Goal: Find specific page/section: Find specific page/section

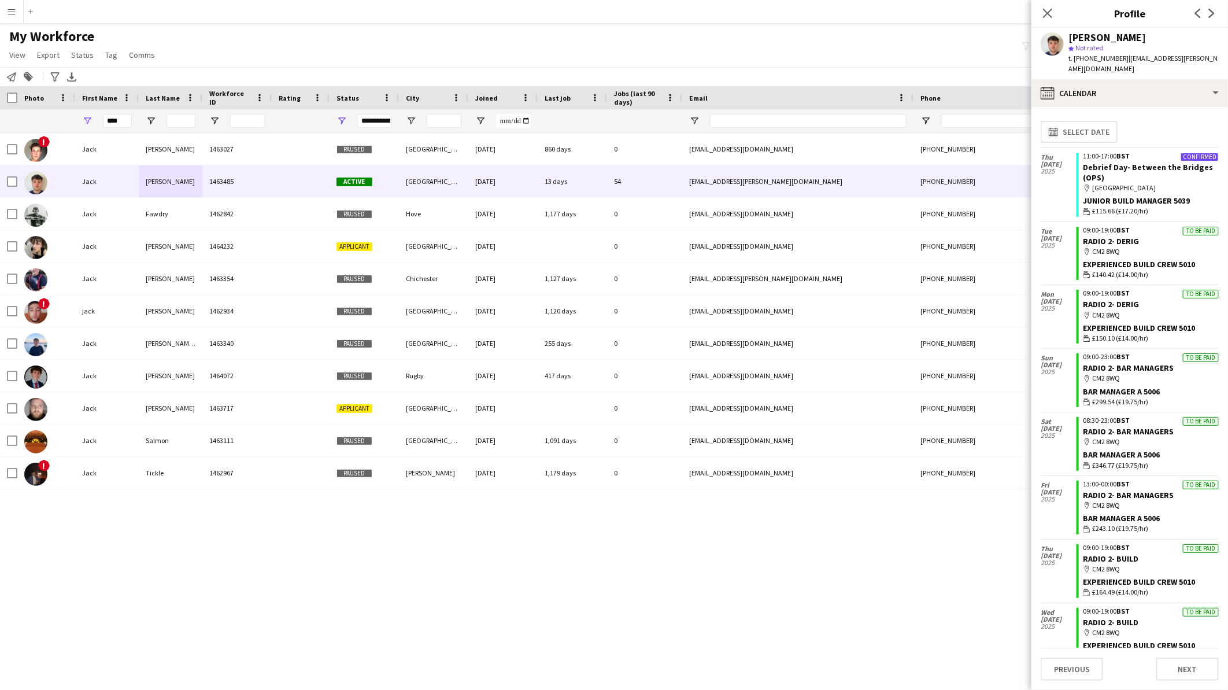
scroll to position [321, 0]
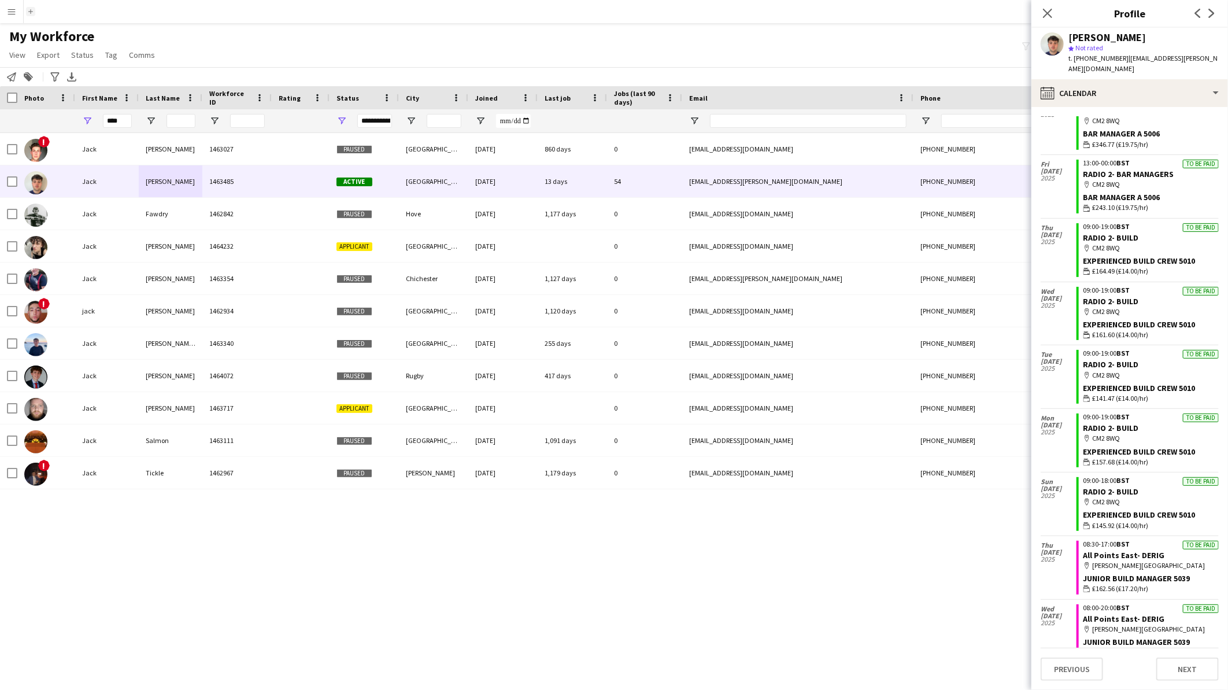
click at [32, 8] on button "Add" at bounding box center [30, 11] width 9 height 9
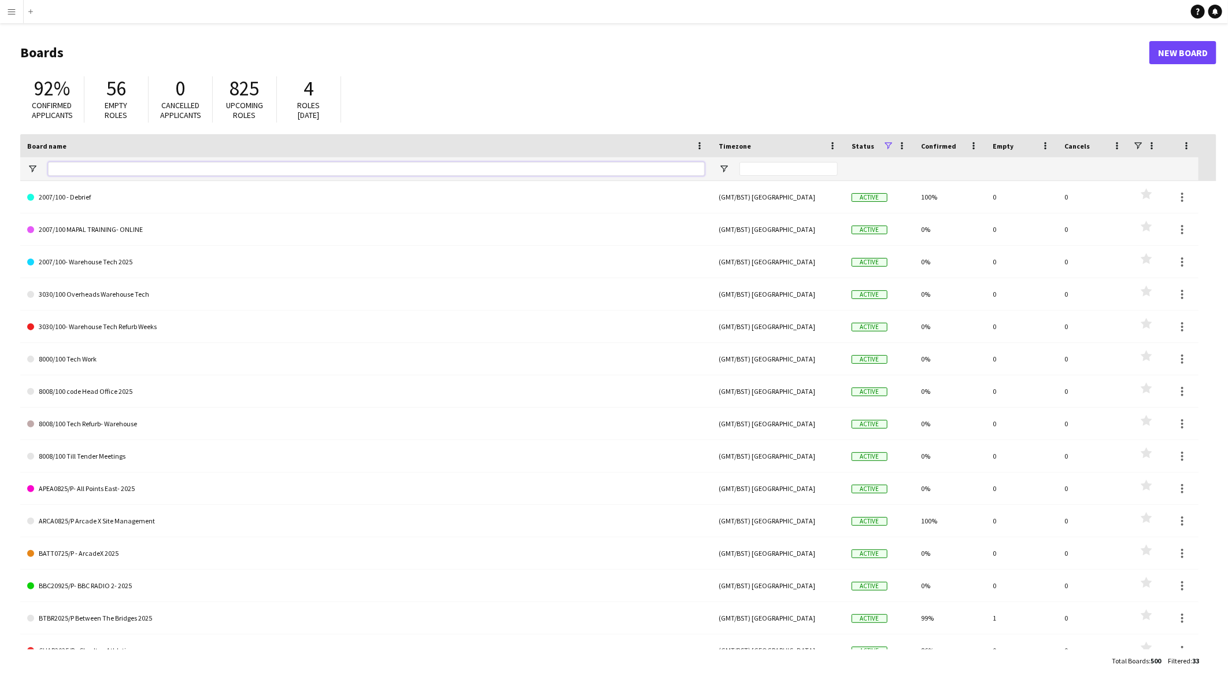
click at [83, 169] on input "Board name Filter Input" at bounding box center [376, 169] width 657 height 14
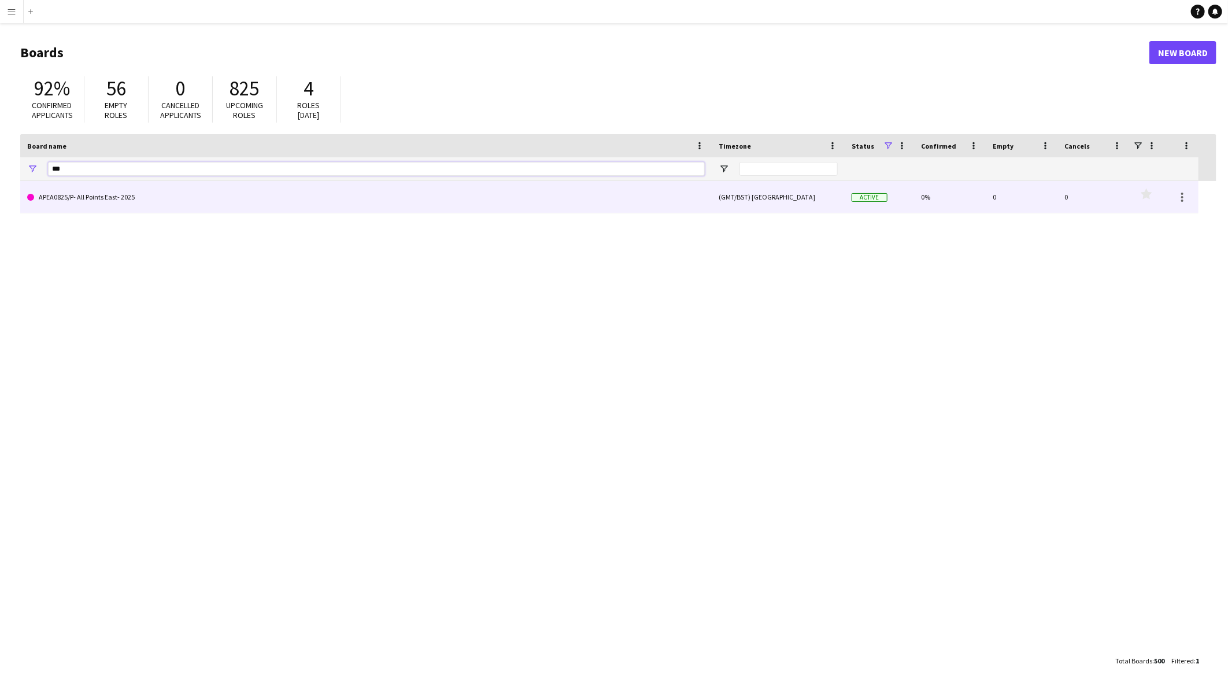
type input "***"
click at [102, 198] on link "APEA0825/P- All Points East- 2025" at bounding box center [365, 197] width 677 height 32
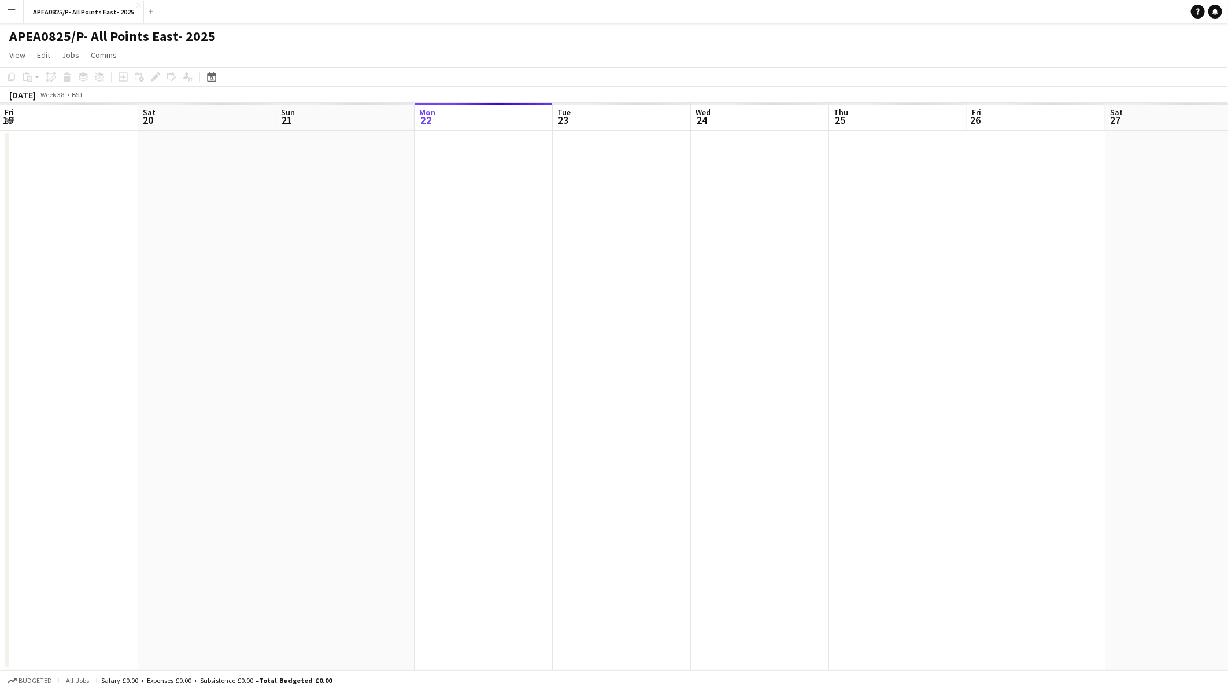
scroll to position [0, 276]
click at [149, 9] on app-icon "Add" at bounding box center [151, 11] width 5 height 5
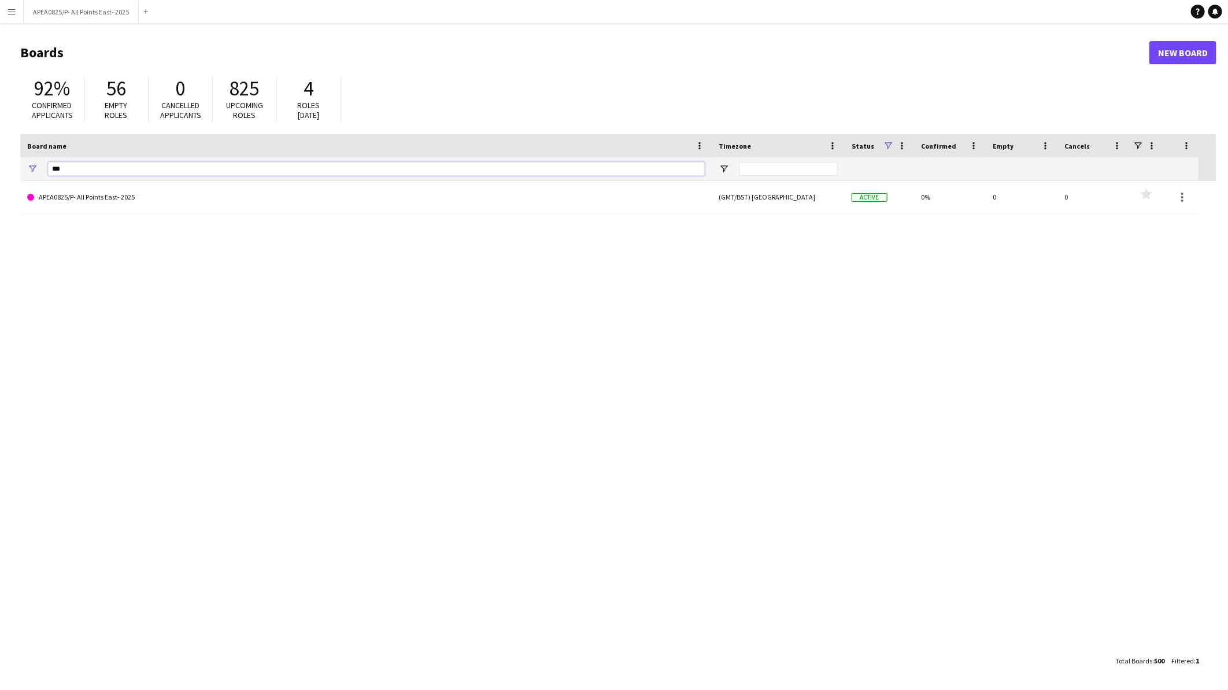
drag, startPoint x: 110, startPoint y: 169, endPoint x: 51, endPoint y: 151, distance: 61.5
click at [43, 153] on div "Board name Timezone Status Confirmed" at bounding box center [609, 157] width 1178 height 47
type input "*****"
click at [9, 14] on app-icon "Menu" at bounding box center [11, 11] width 9 height 9
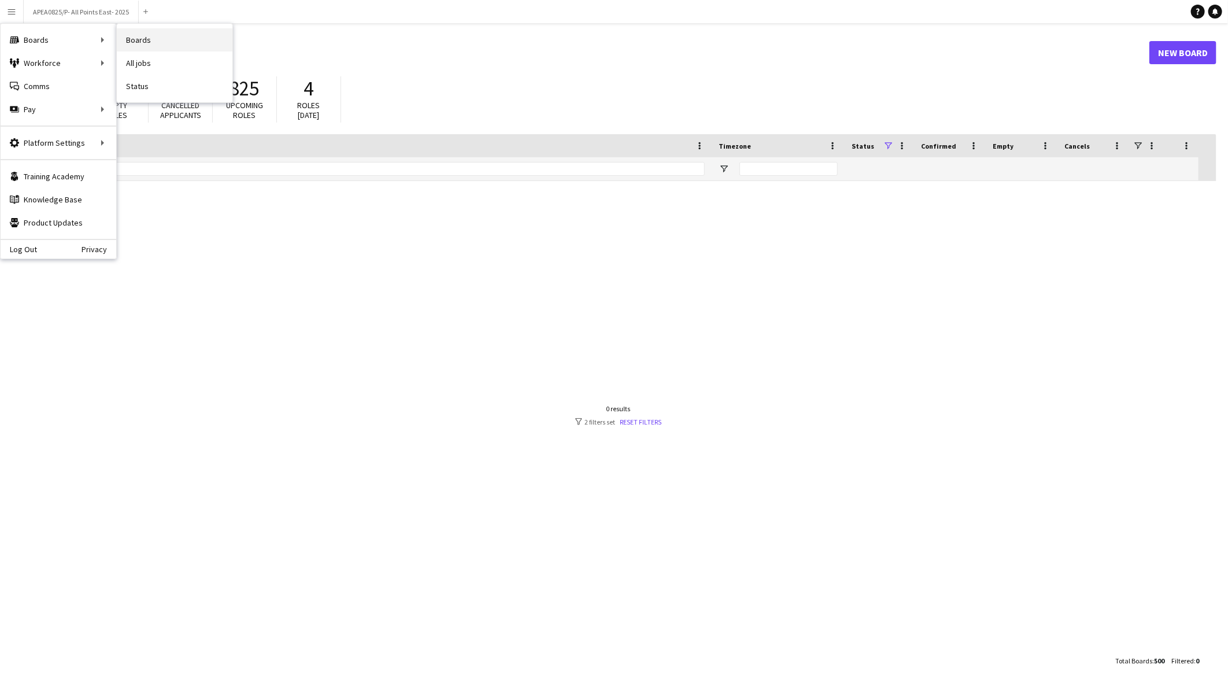
click at [135, 36] on link "Boards" at bounding box center [175, 39] width 116 height 23
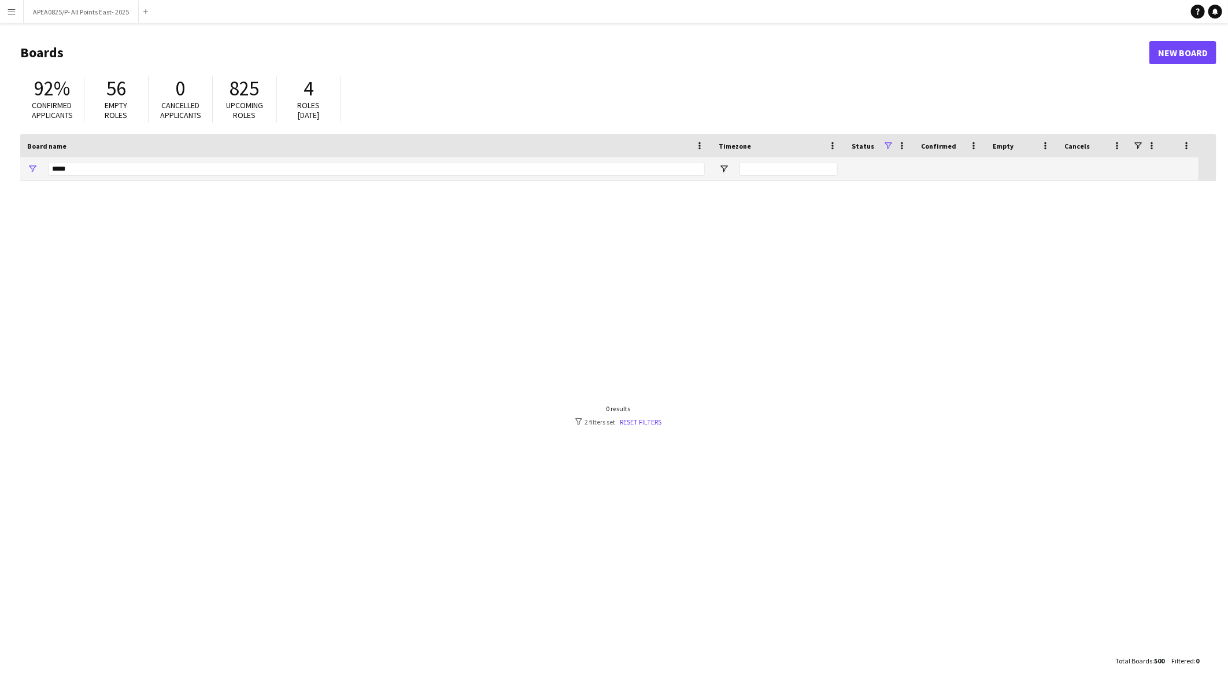
click at [892, 143] on span at bounding box center [888, 145] width 10 height 10
click at [927, 203] on div "Archived" at bounding box center [946, 203] width 91 height 9
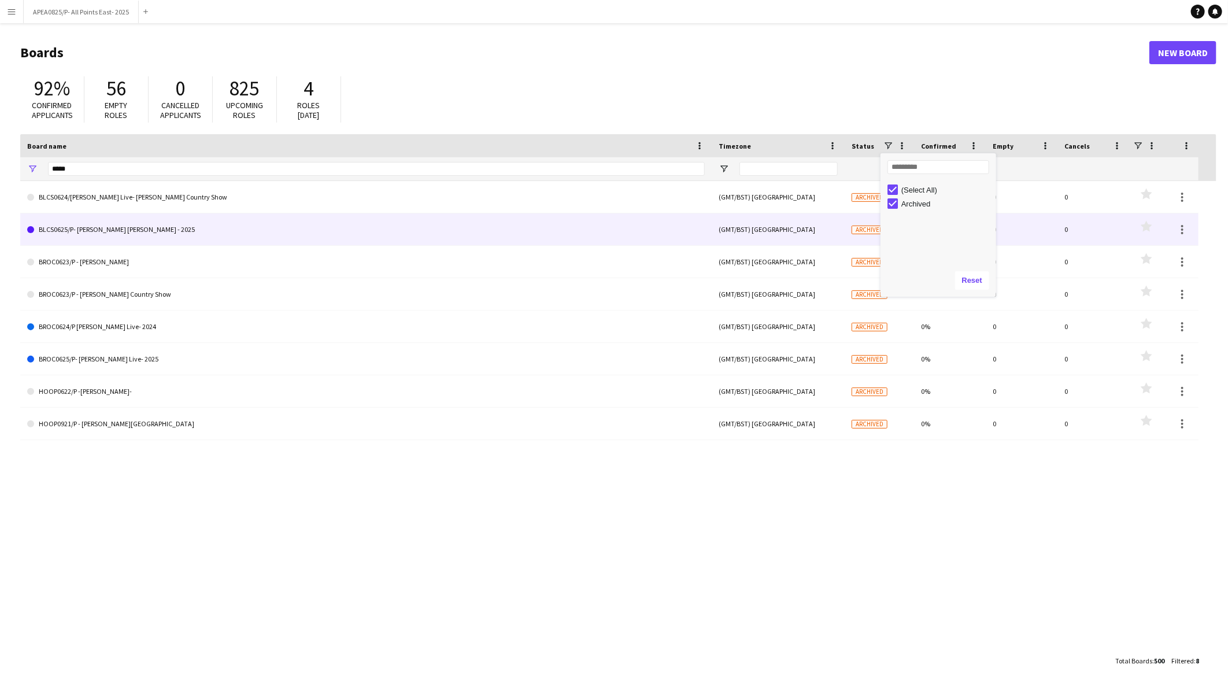
click at [220, 227] on link "BLCS0625/P- [PERSON_NAME] [PERSON_NAME] - 2025" at bounding box center [365, 229] width 677 height 32
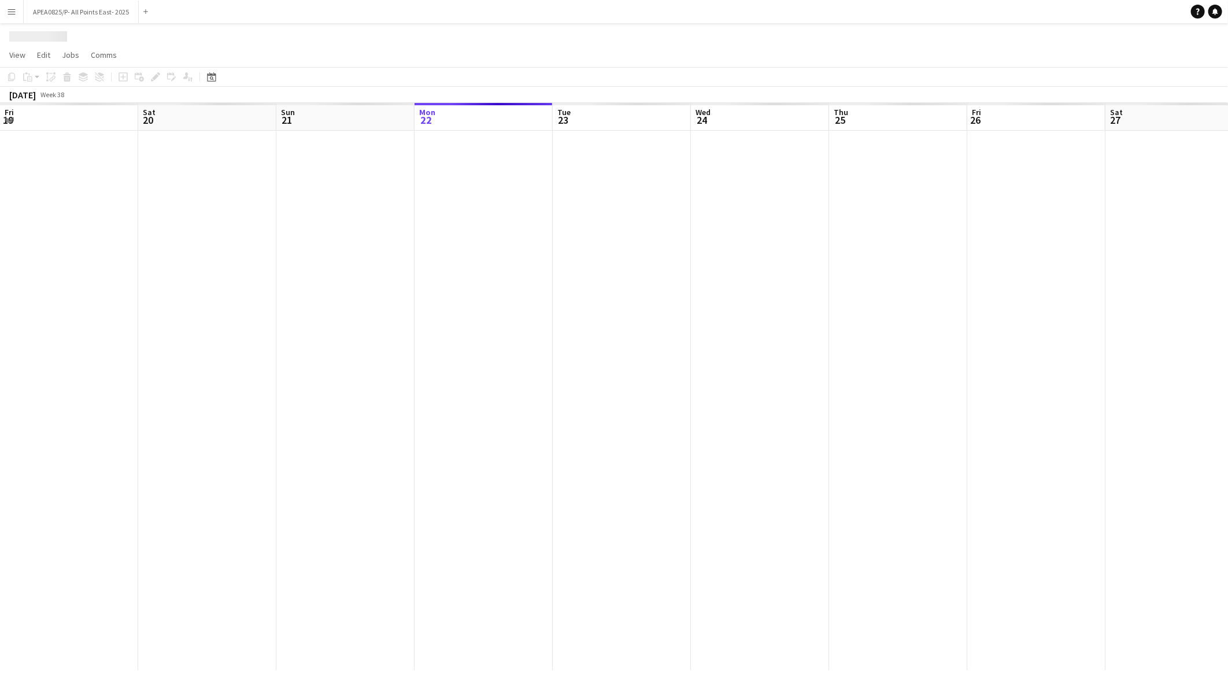
scroll to position [0, 276]
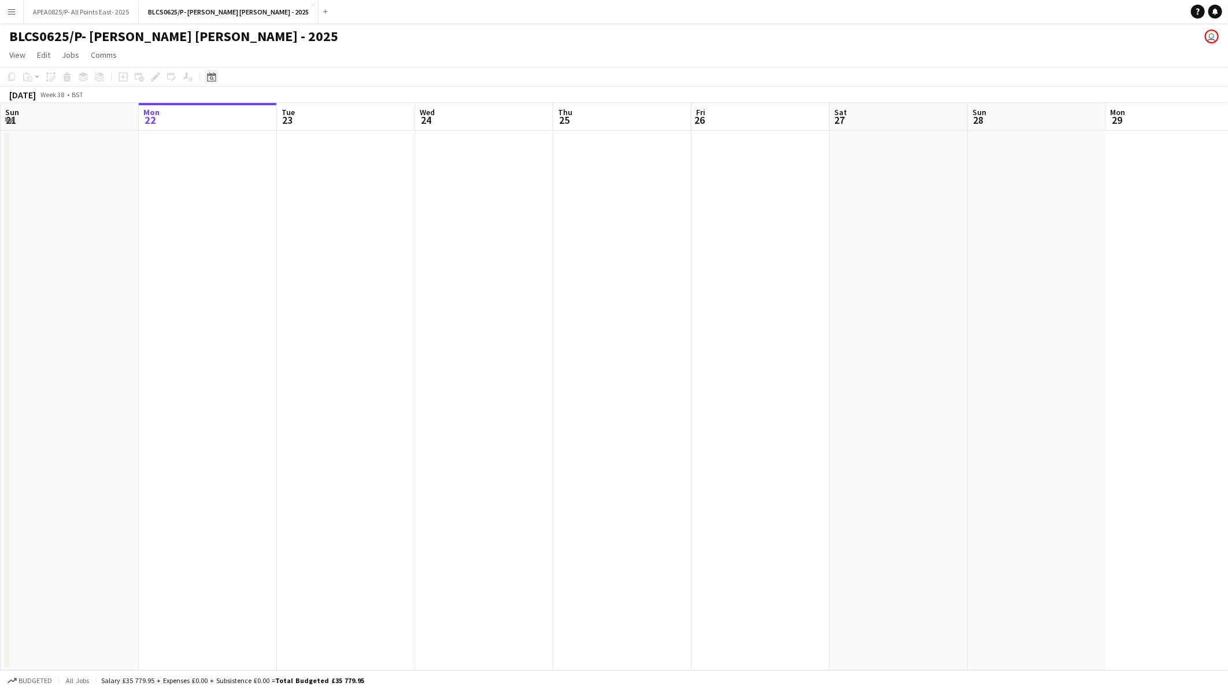
click at [213, 81] on icon at bounding box center [211, 76] width 9 height 9
click at [279, 116] on span "Previous month" at bounding box center [281, 116] width 23 height 23
click at [280, 114] on span "Previous month" at bounding box center [281, 116] width 23 height 23
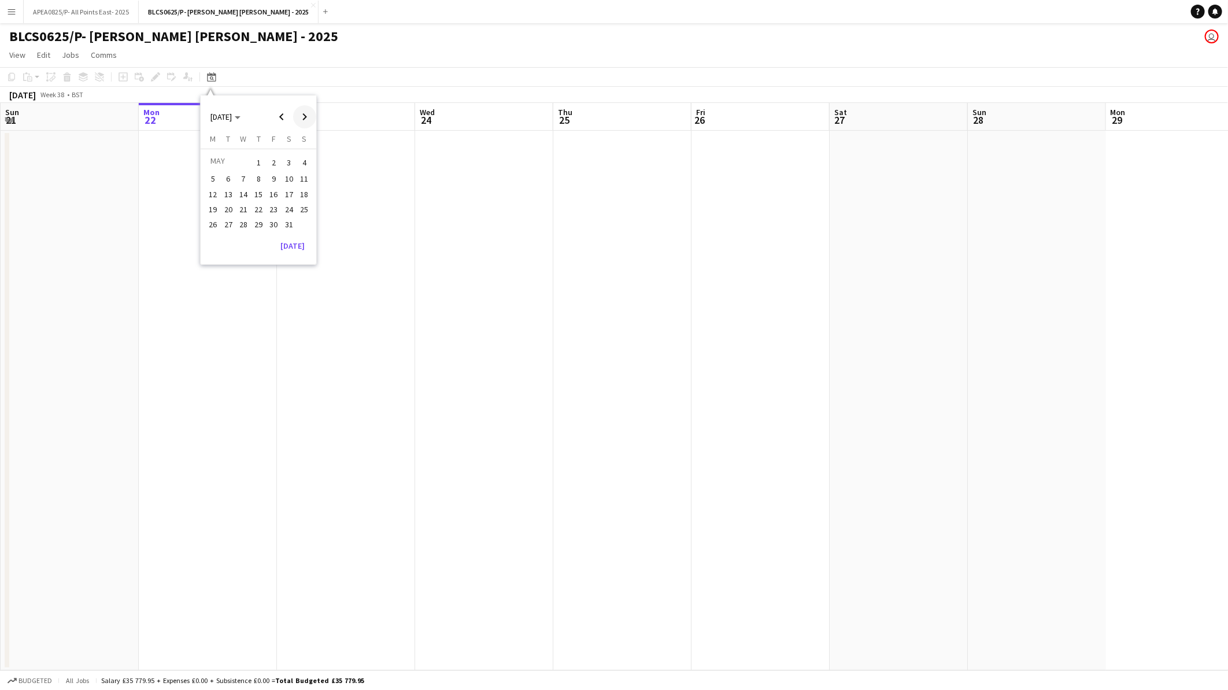
click at [302, 110] on span "Next month" at bounding box center [304, 116] width 23 height 23
drag, startPoint x: 299, startPoint y: 116, endPoint x: 287, endPoint y: 149, distance: 35.5
click at [299, 116] on span "Next month" at bounding box center [304, 116] width 23 height 23
click at [231, 171] on span "1" at bounding box center [228, 176] width 14 height 14
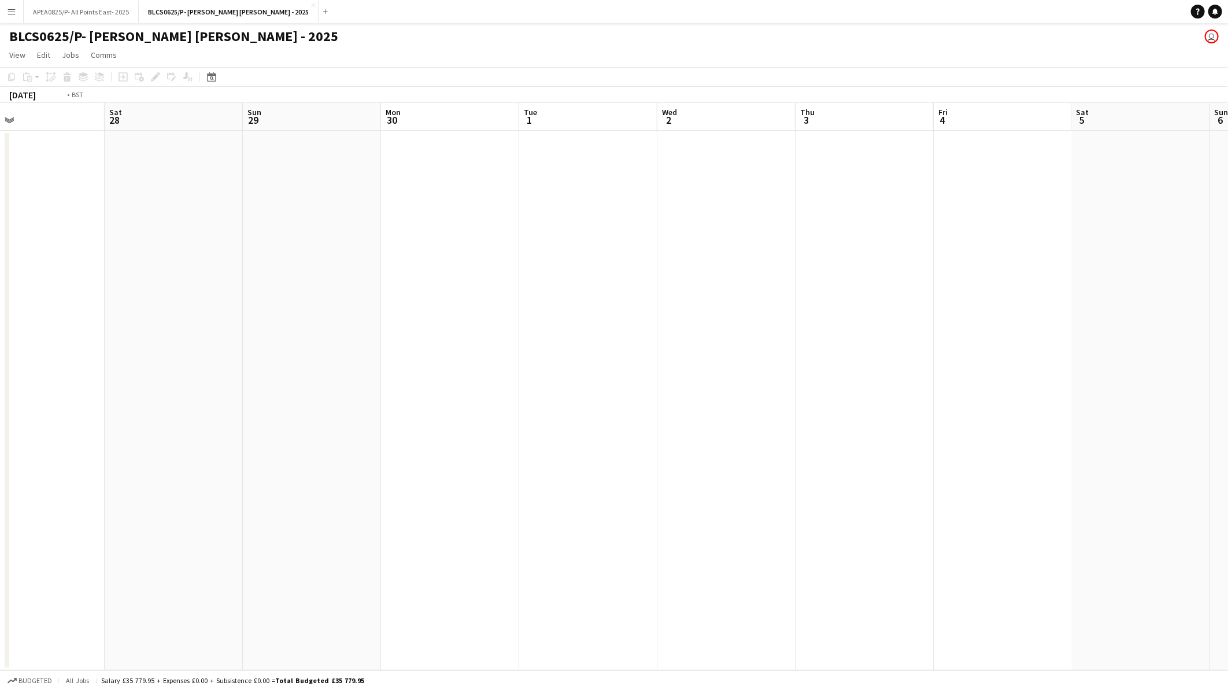
drag, startPoint x: 817, startPoint y: 390, endPoint x: 104, endPoint y: 453, distance: 715.4
click at [100, 452] on app-calendar-viewport "Wed 25 Thu 26 Fri 27 Sat 28 Sun 29 Mon 30 Tue 1 Wed 2 Thu 3 Fri 4 Sat 5 Sun 6 M…" at bounding box center [614, 386] width 1228 height 567
drag, startPoint x: 891, startPoint y: 443, endPoint x: 995, endPoint y: 466, distance: 106.7
click at [180, 542] on app-calendar-viewport "Fri 4 Sat 5 Sun 6 Mon 7 Tue 8 Wed 9 Thu 10 Fri 11 Sat 12 Sun 13 Mon 14 Tue 15 W…" at bounding box center [614, 386] width 1228 height 567
drag, startPoint x: 906, startPoint y: 483, endPoint x: 575, endPoint y: 565, distance: 340.5
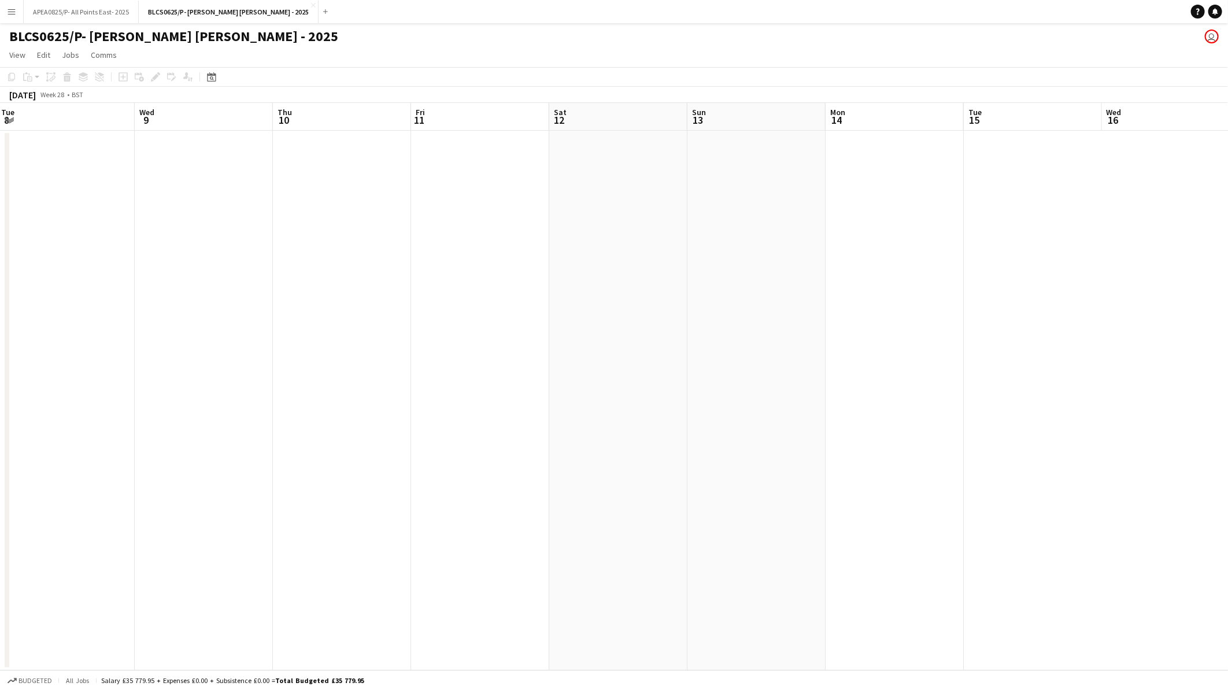
click at [0, 639] on html "Menu Boards Boards Boards All jobs Status Workforce Workforce My Workforce Recr…" at bounding box center [614, 345] width 1228 height 690
drag, startPoint x: 71, startPoint y: 675, endPoint x: 891, endPoint y: 542, distance: 831.3
click at [43, 679] on app-board "BLCS0625/P- [PERSON_NAME] [PERSON_NAME] - 2025 user View Day view expanded Day …" at bounding box center [614, 356] width 1228 height 666
drag, startPoint x: 284, startPoint y: 660, endPoint x: 553, endPoint y: 626, distance: 270.9
click at [0, 689] on html "Menu Boards Boards Boards All jobs Status Workforce Workforce My Workforce Recr…" at bounding box center [614, 345] width 1228 height 690
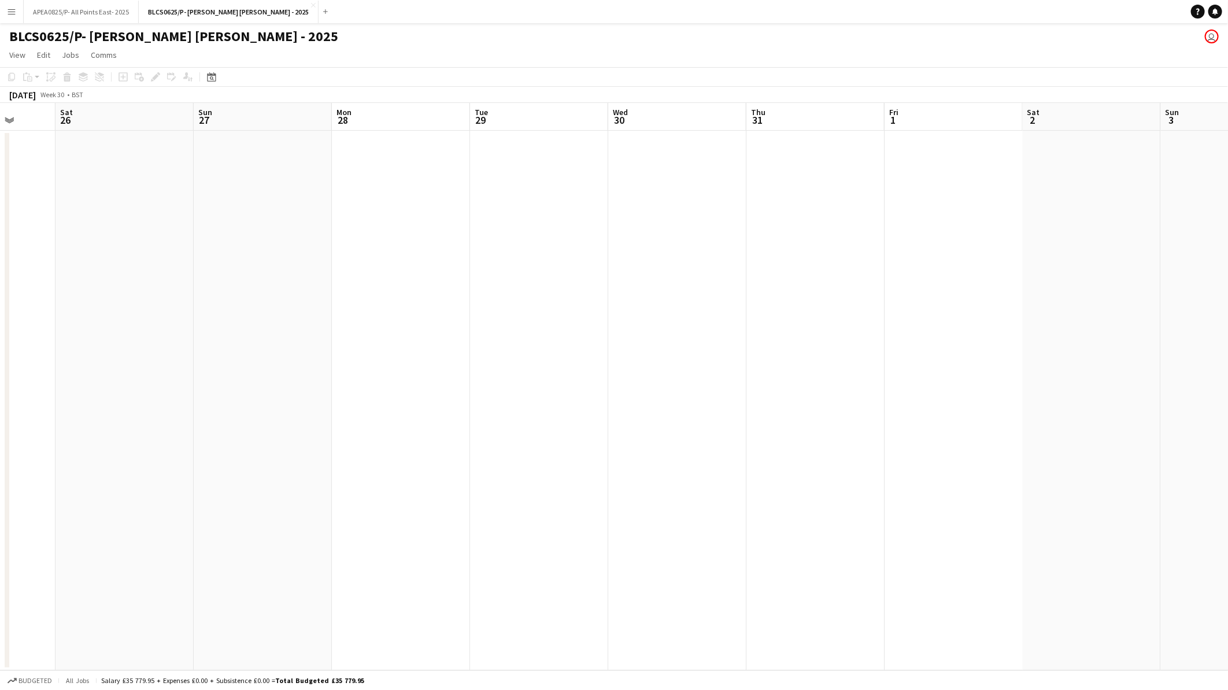
scroll to position [0, 362]
drag, startPoint x: 333, startPoint y: 689, endPoint x: 646, endPoint y: 787, distance: 327.0
click at [646, 689] on html "Menu Boards Boards Boards All jobs Status Workforce Workforce My Workforce Recr…" at bounding box center [614, 345] width 1228 height 690
drag, startPoint x: 868, startPoint y: 451, endPoint x: 293, endPoint y: 547, distance: 582.4
click at [4, 548] on div "Fri 25 Sat 26 Sun 27 Mon 28 Tue 29 Wed 30 Thu 31 Fri 1 Sat 2 Sun 3 Mon 4 Tue 5 …" at bounding box center [614, 386] width 1228 height 567
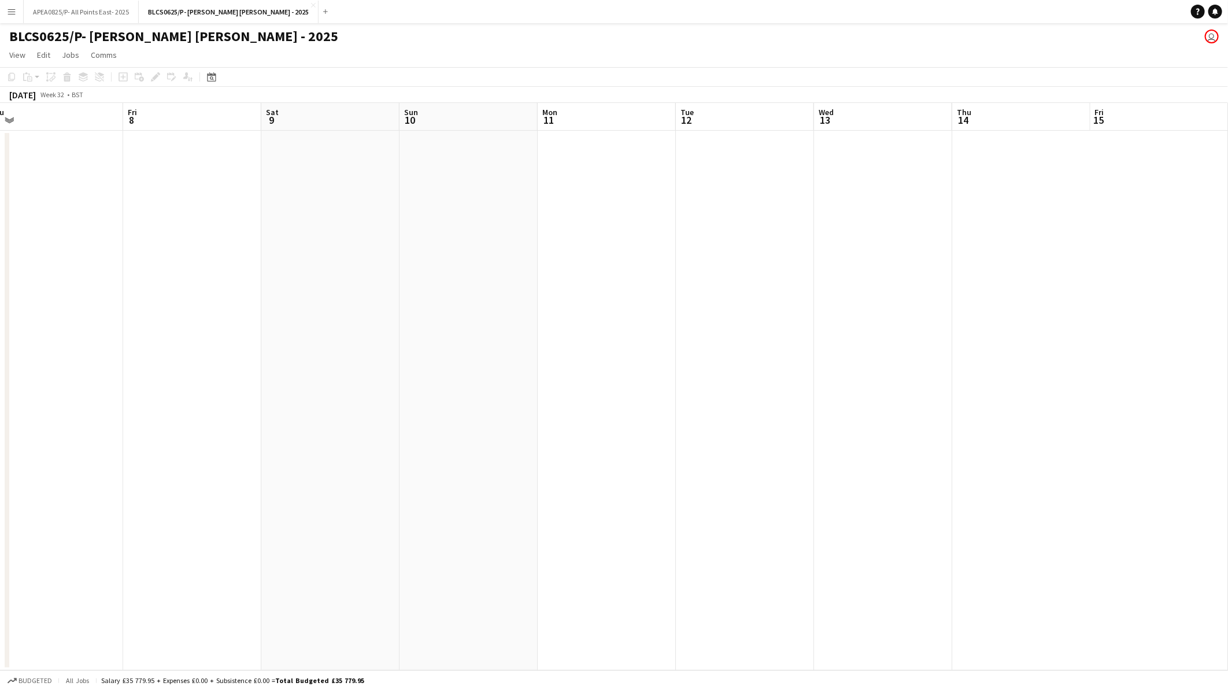
drag, startPoint x: 832, startPoint y: 524, endPoint x: 1139, endPoint y: 557, distance: 308.7
click at [1, 619] on app-calendar-viewport "Tue 5 Wed 6 Thu 7 Fri 8 Sat 9 Sun 10 Mon 11 Tue 12 Wed 13 Thu 14 Fri 15 Sat 16 …" at bounding box center [614, 386] width 1228 height 567
drag, startPoint x: 164, startPoint y: 656, endPoint x: -3, endPoint y: 692, distance: 170.8
click at [0, 689] on html "Menu Boards Boards Boards All jobs Status Workforce Workforce My Workforce Recr…" at bounding box center [614, 345] width 1228 height 690
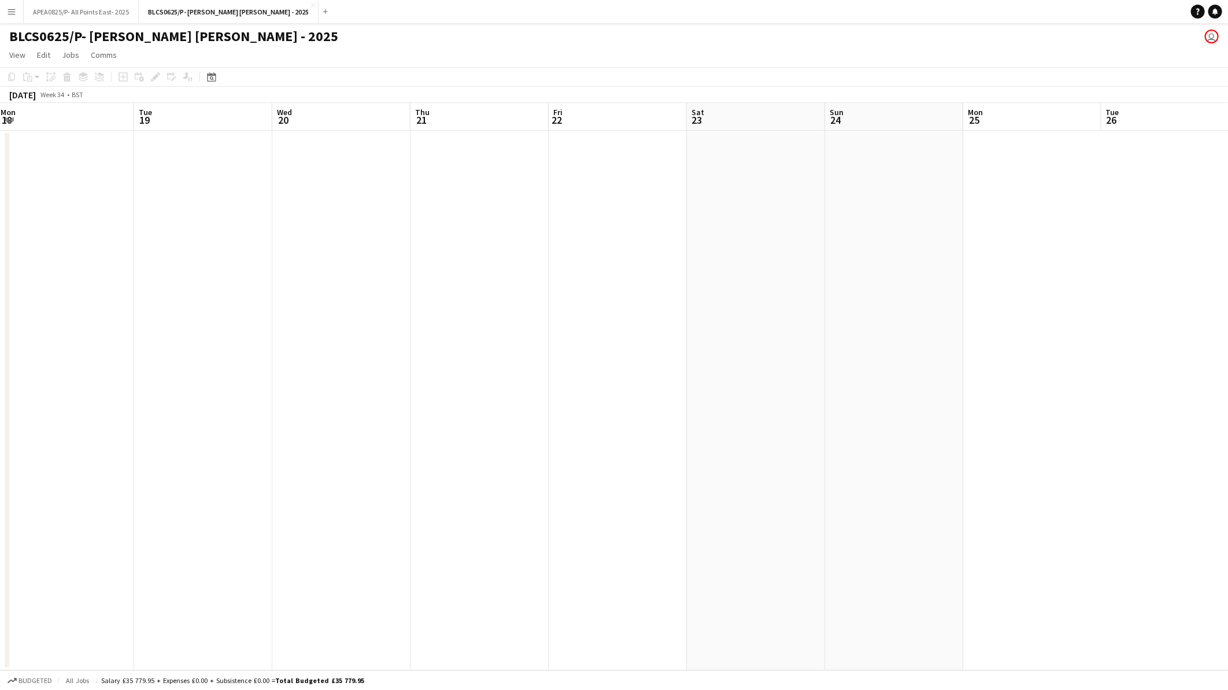
drag, startPoint x: 991, startPoint y: 654, endPoint x: 646, endPoint y: 782, distance: 367.9
click at [646, 689] on html "Menu Boards Boards Boards All jobs Status Workforce Workforce My Workforce Recr…" at bounding box center [614, 345] width 1228 height 690
click at [207, 73] on icon at bounding box center [211, 76] width 9 height 9
click at [285, 114] on span "Previous month" at bounding box center [281, 116] width 23 height 23
click at [301, 161] on span "1" at bounding box center [304, 162] width 14 height 16
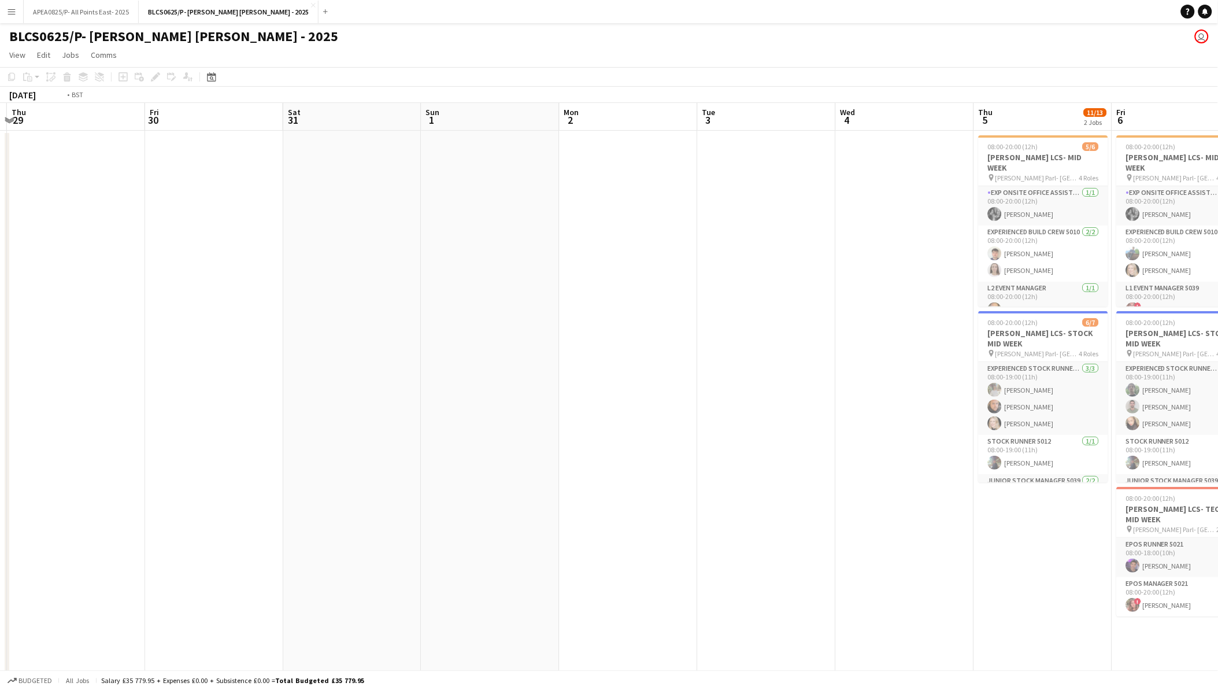
scroll to position [0, 396]
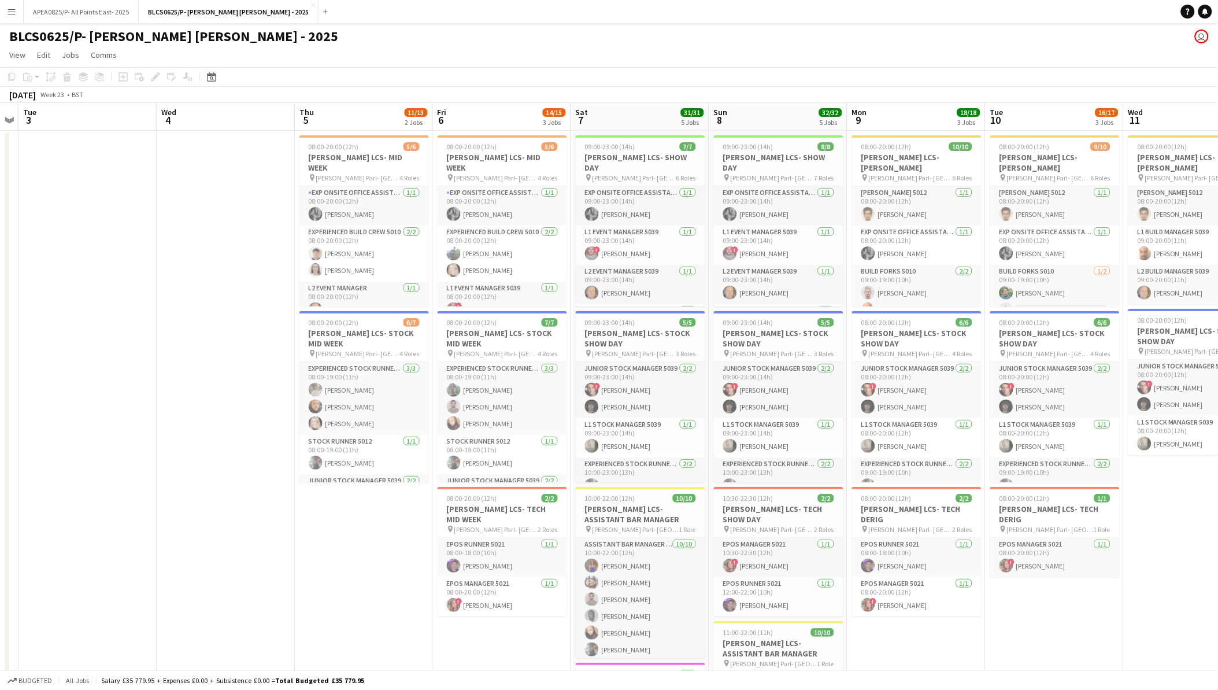
drag, startPoint x: 677, startPoint y: 437, endPoint x: 12, endPoint y: 494, distance: 667.1
click at [8, 491] on div "Sat 31 Sun 1 Mon 2 Tue 3 Wed 4 Thu 5 11/13 2 Jobs Fri 6 14/15 3 Jobs Sat 7 31/3…" at bounding box center [609, 547] width 1218 height 889
